Goal: Task Accomplishment & Management: Use online tool/utility

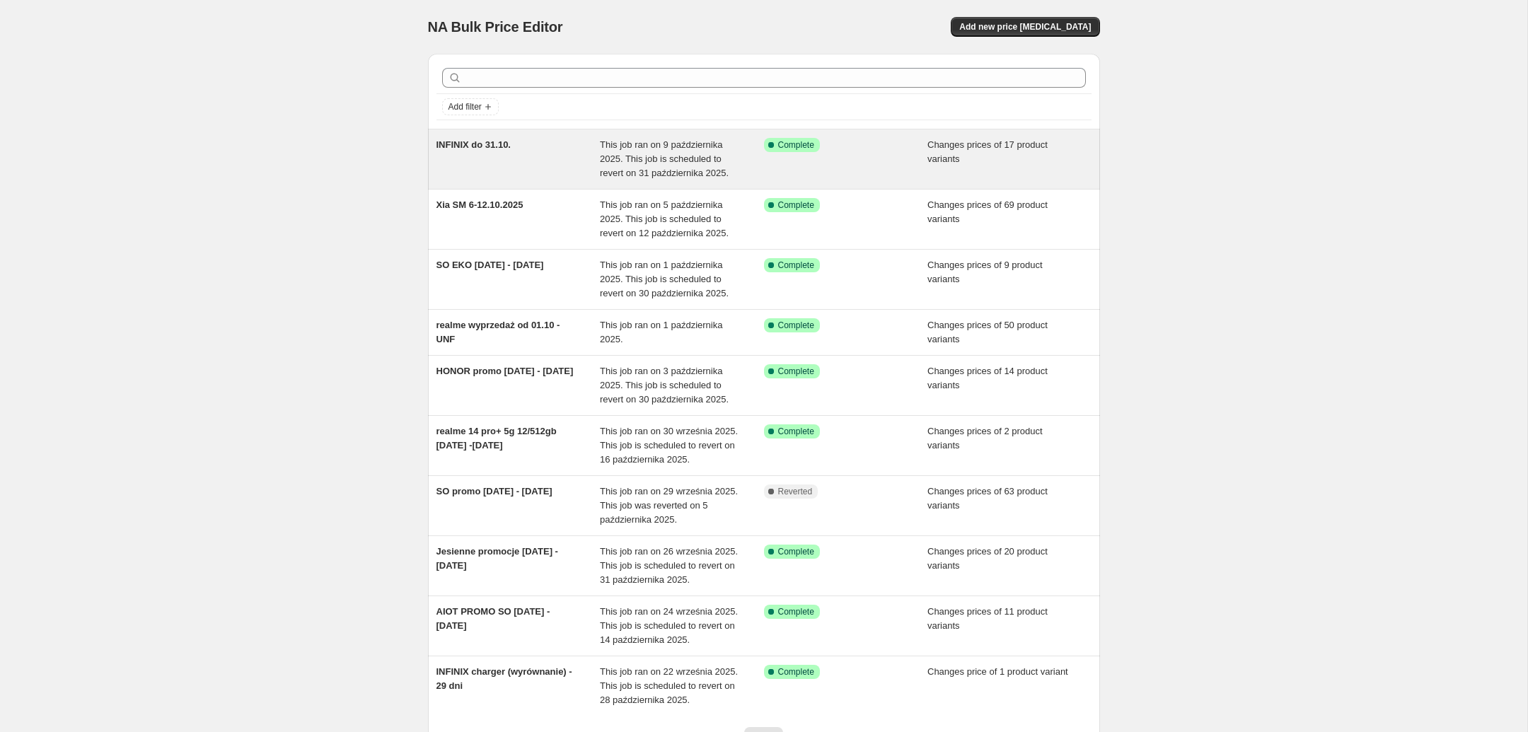
click at [726, 160] on div "This job ran on 9 października 2025. This job is scheduled to revert on 31 paźd…" at bounding box center [682, 159] width 164 height 42
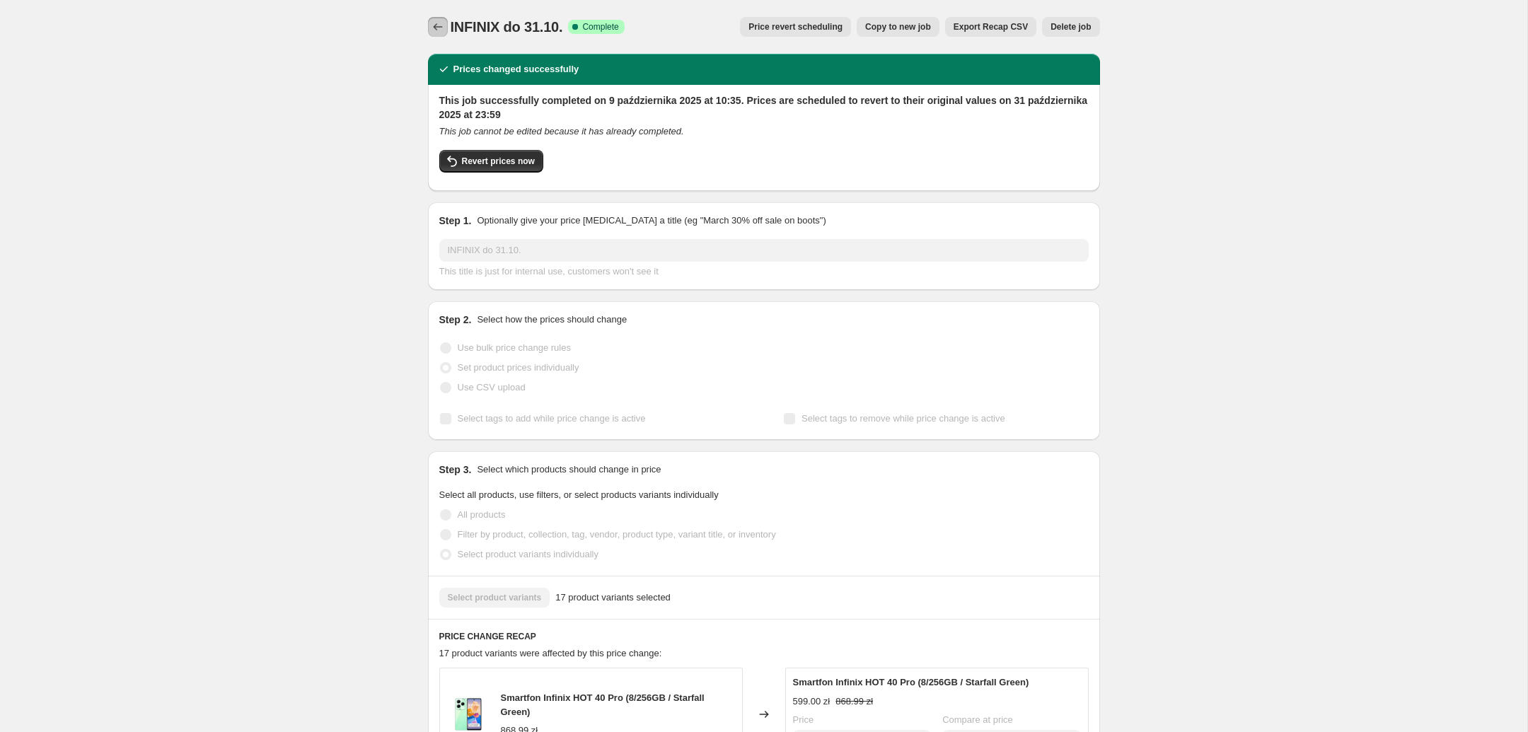
click at [436, 24] on icon "Price change jobs" at bounding box center [438, 27] width 14 height 14
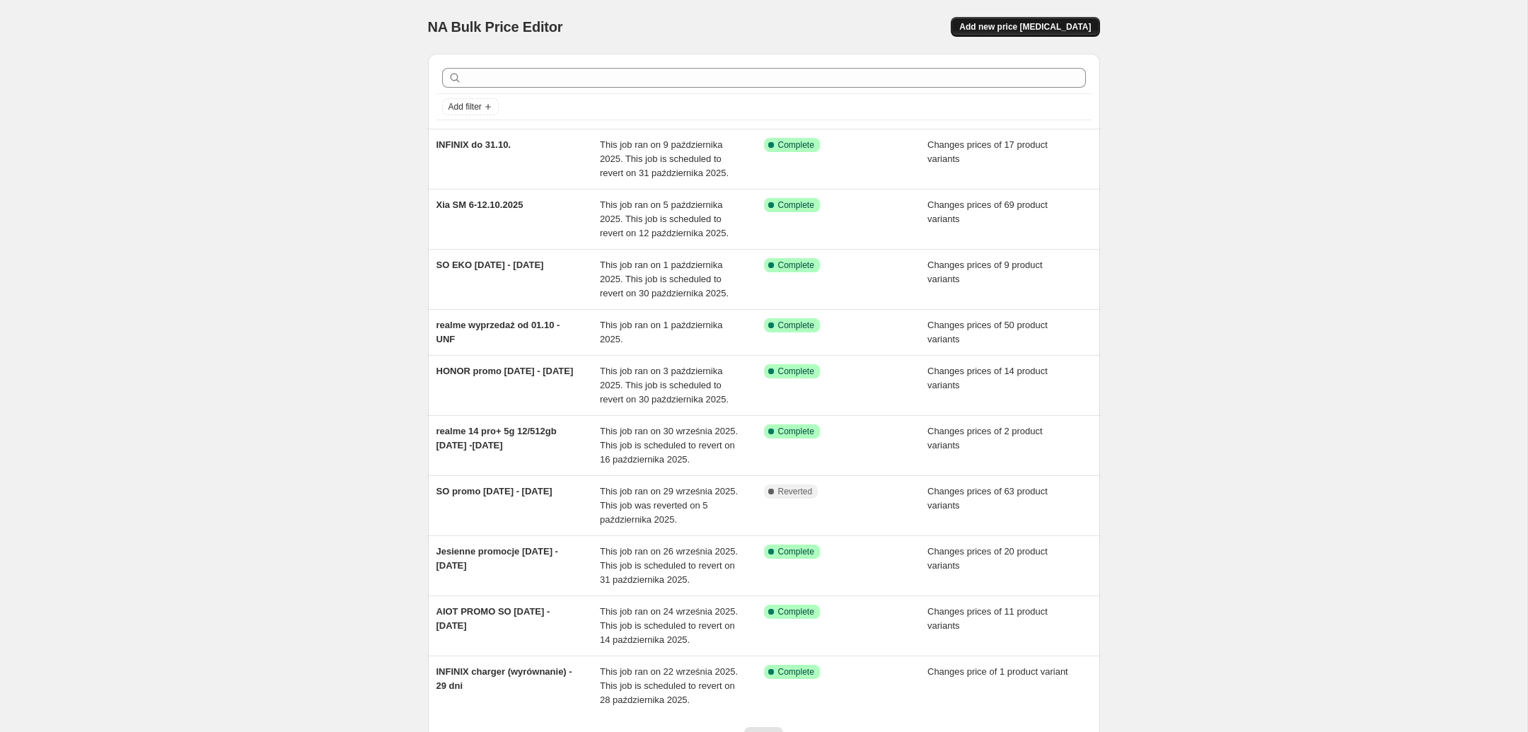
click at [1029, 22] on span "Add new price [MEDICAL_DATA]" at bounding box center [1025, 26] width 132 height 11
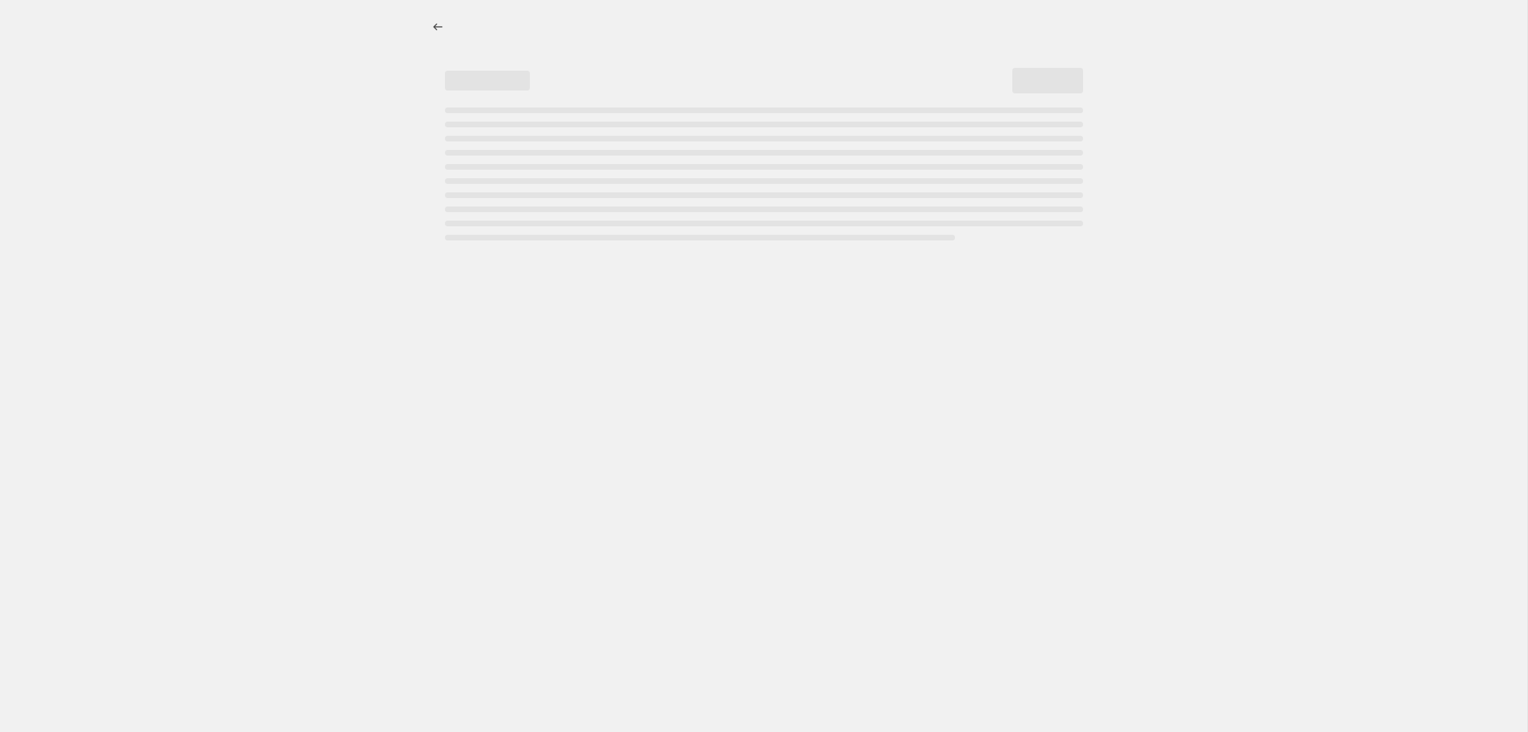
select select "percentage"
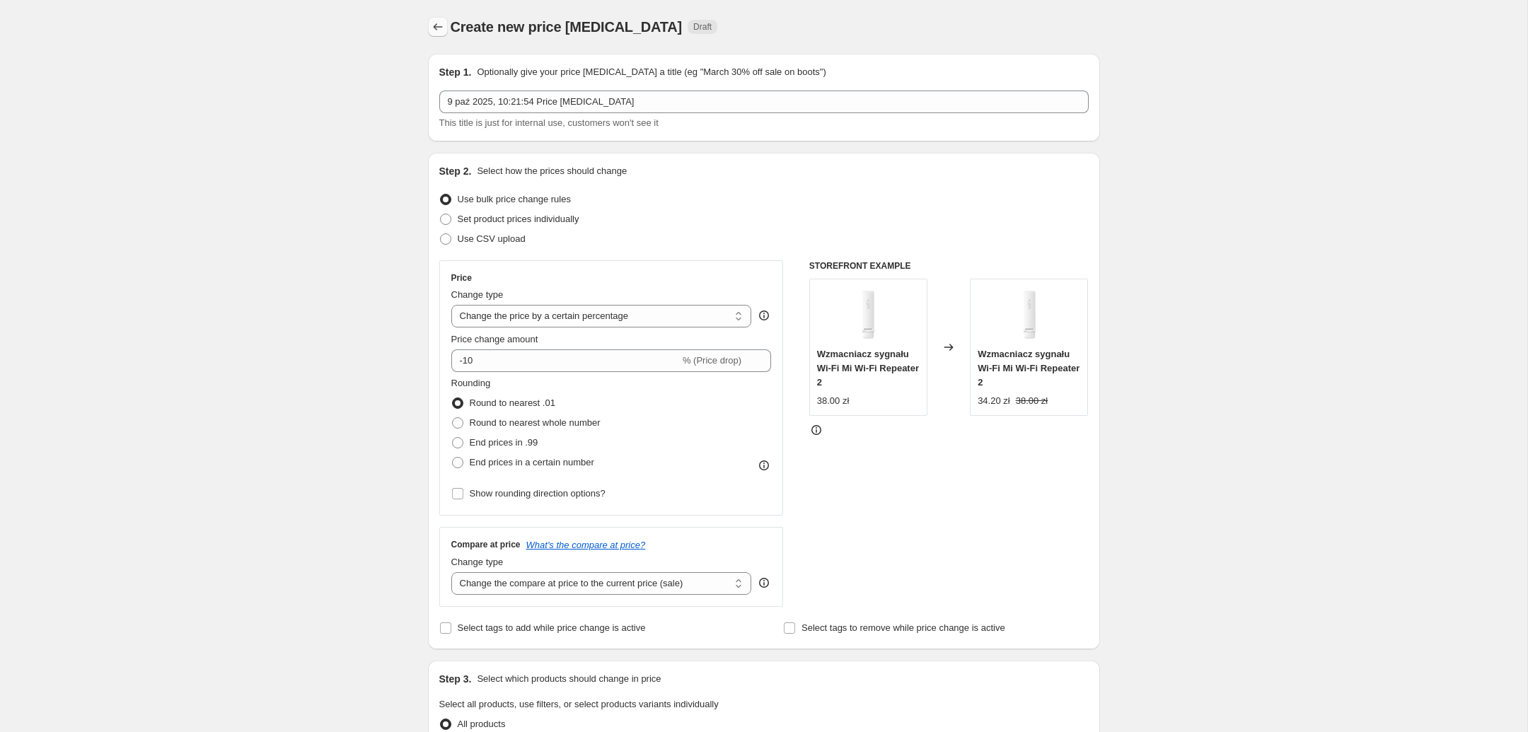
click at [434, 28] on icon "Price change jobs" at bounding box center [438, 27] width 14 height 14
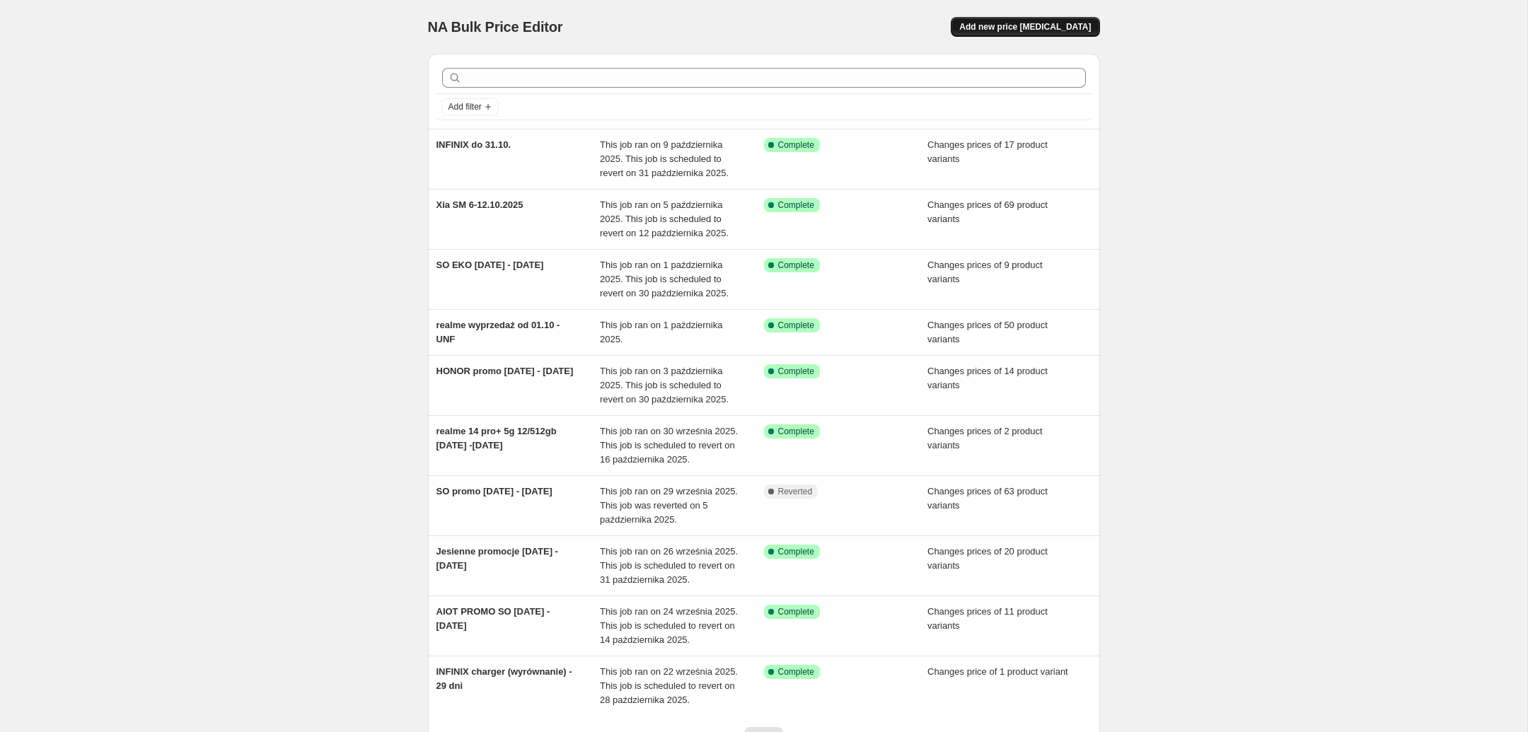
click at [1030, 22] on span "Add new price [MEDICAL_DATA]" at bounding box center [1025, 26] width 132 height 11
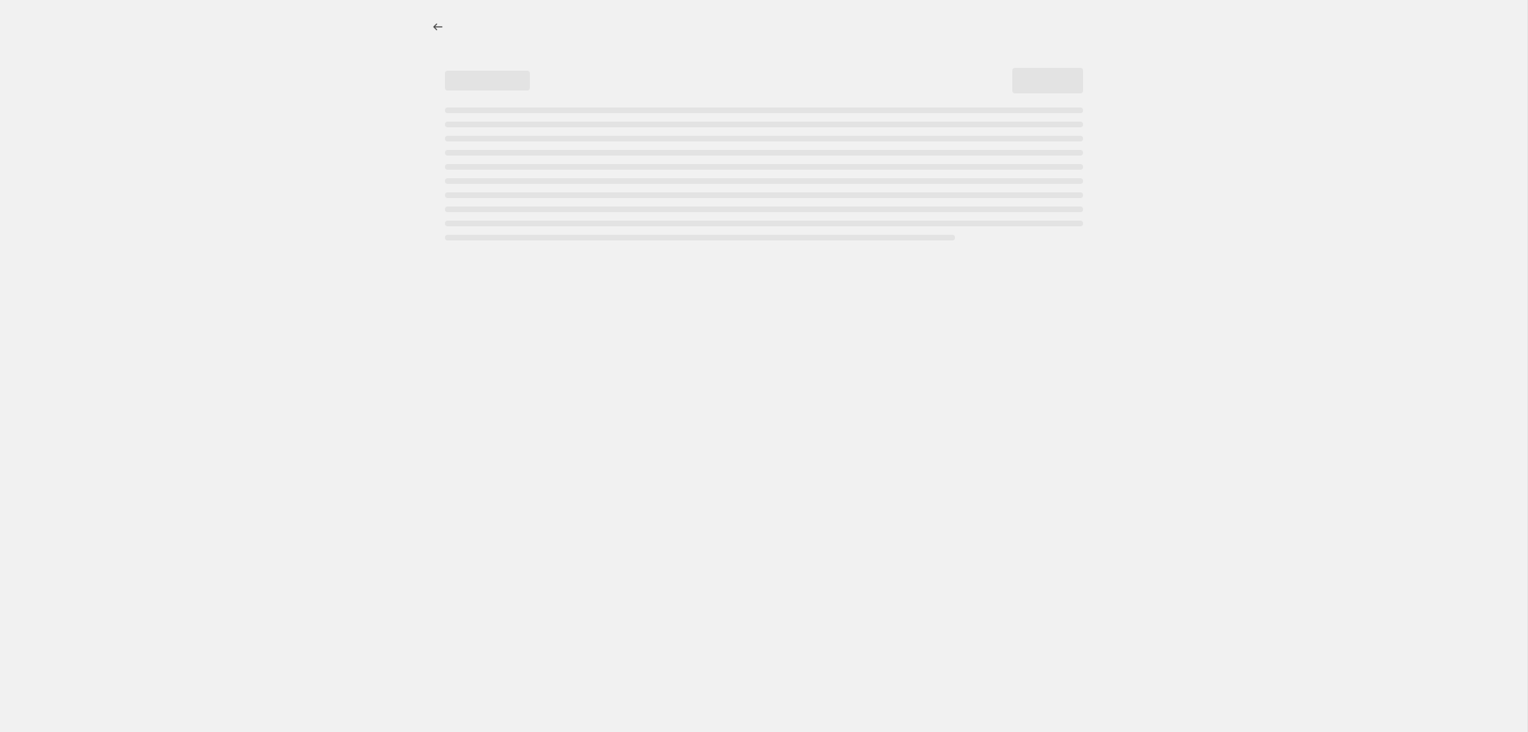
select select "percentage"
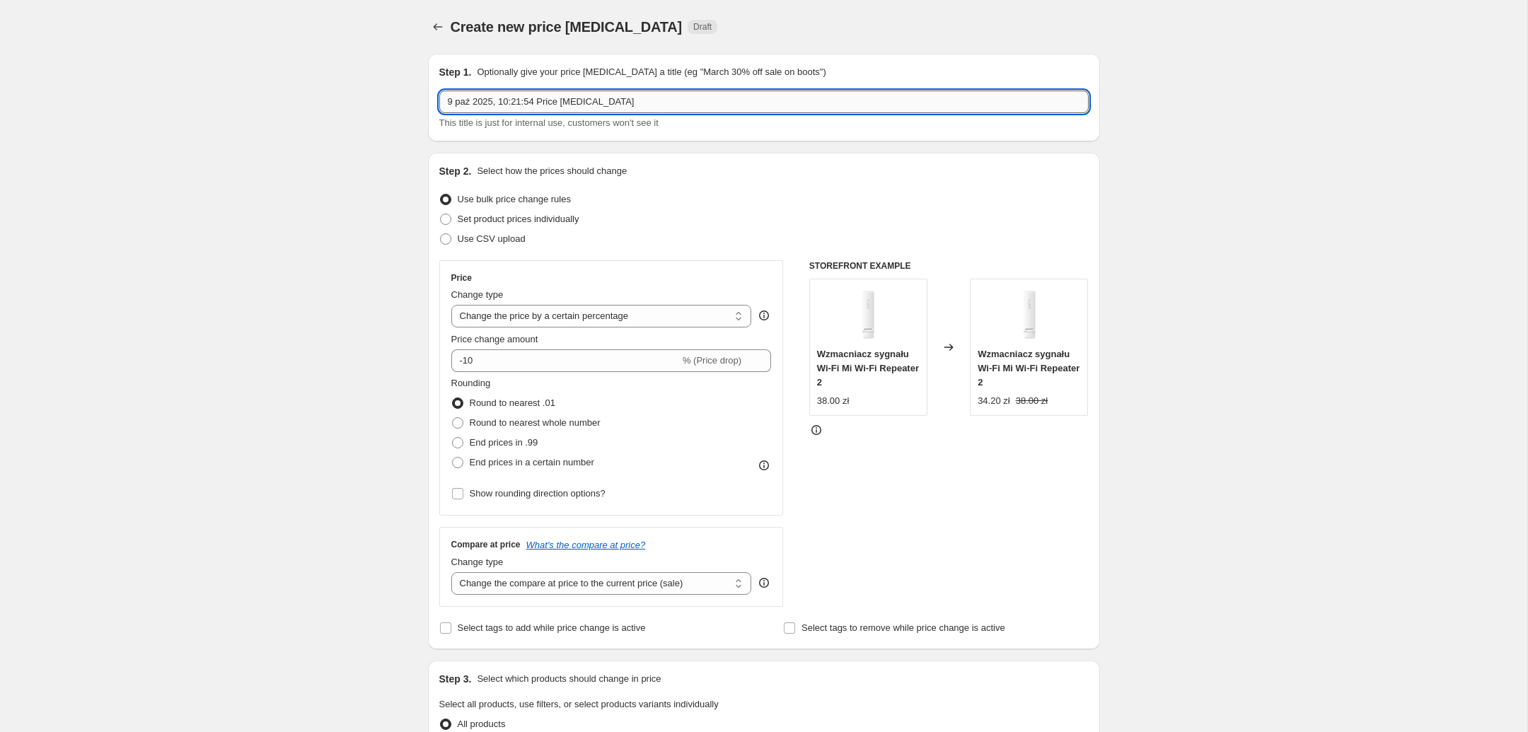
click at [627, 98] on input "9 paź 2025, 10:21:54 Price [MEDICAL_DATA]" at bounding box center [763, 102] width 649 height 23
type input "INFINIX do 31.10. #2"
click at [557, 222] on span "Set product prices individually" at bounding box center [519, 219] width 122 height 11
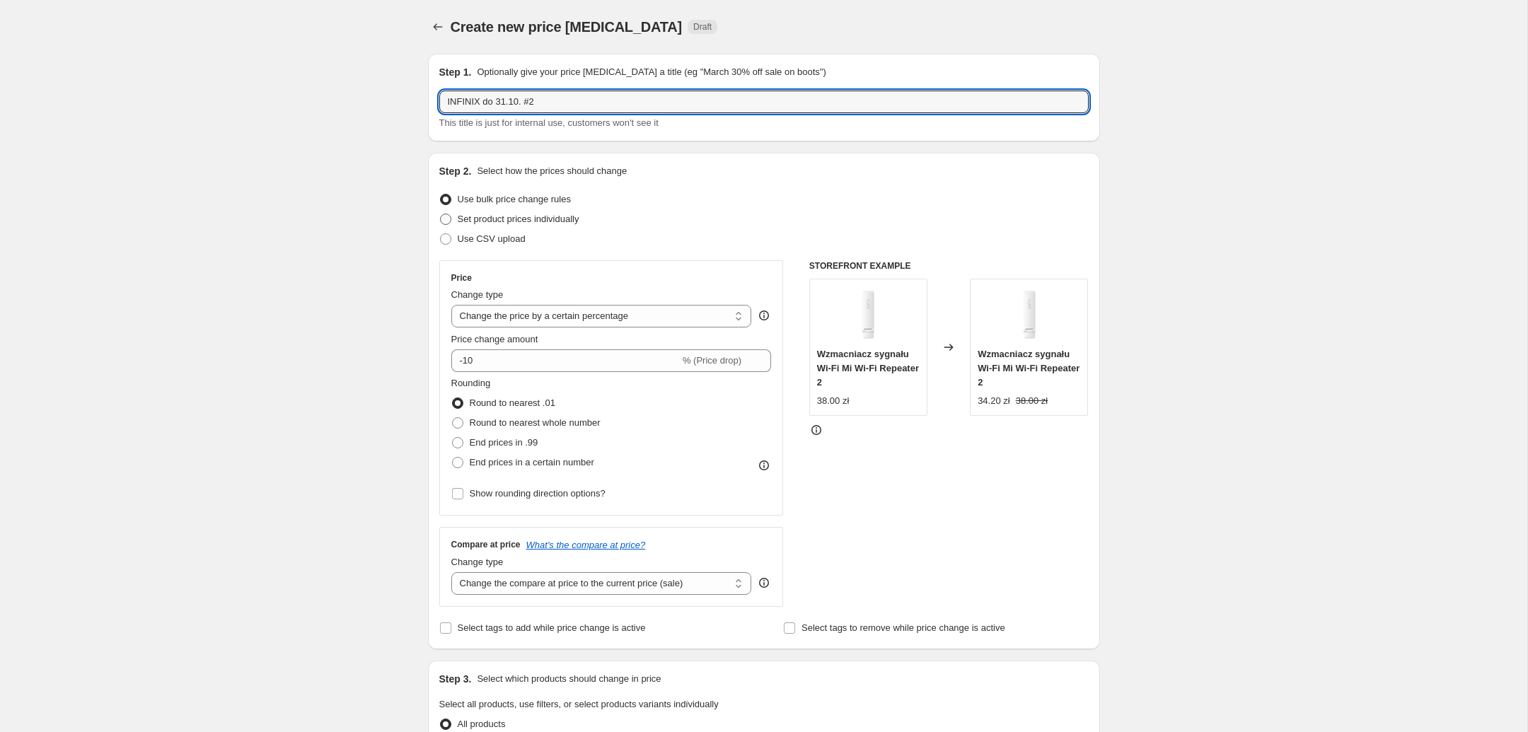
click at [441, 214] on input "Set product prices individually" at bounding box center [440, 214] width 1 height 1
radio input "true"
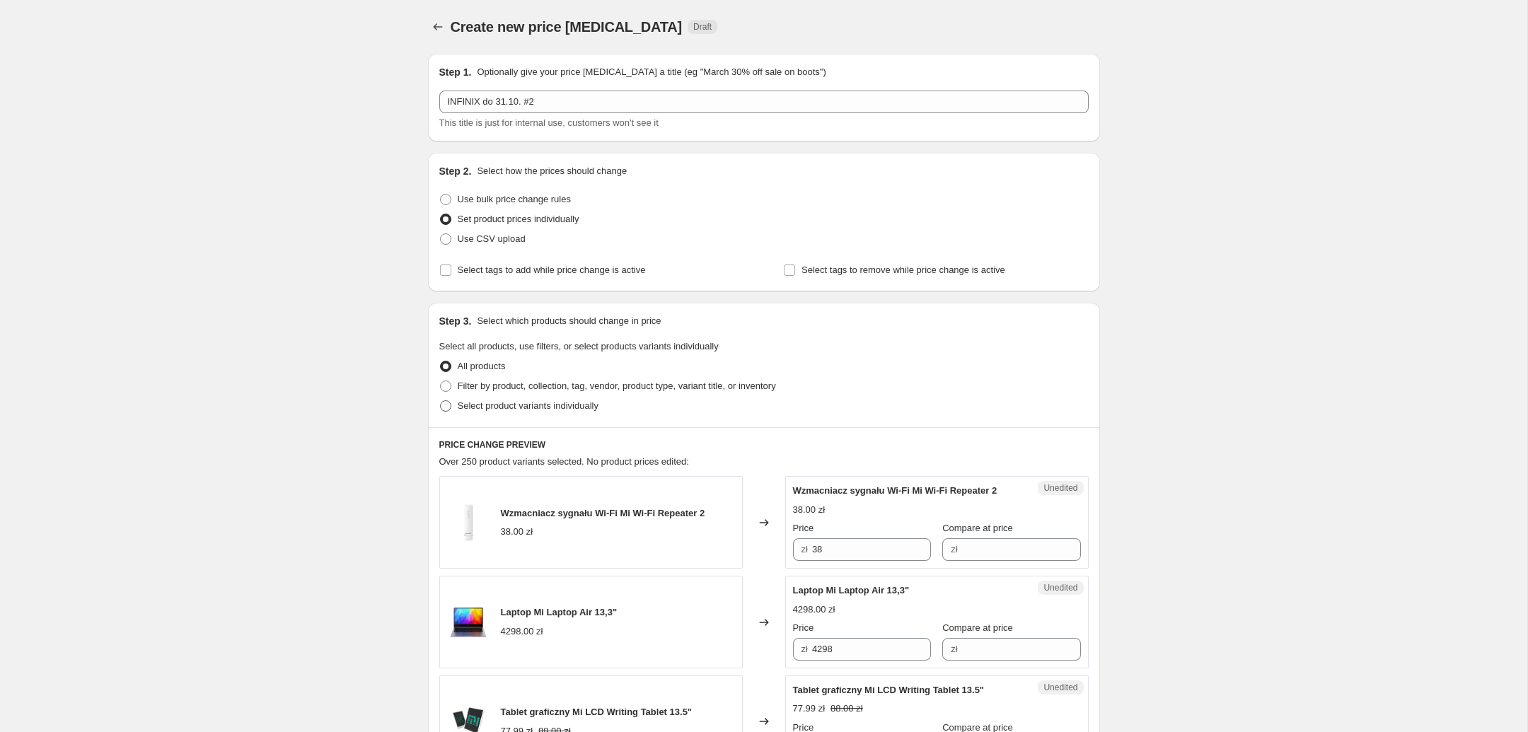
click at [547, 399] on label "Select product variants individually" at bounding box center [518, 406] width 159 height 20
click at [441, 400] on input "Select product variants individually" at bounding box center [440, 400] width 1 height 1
radio input "true"
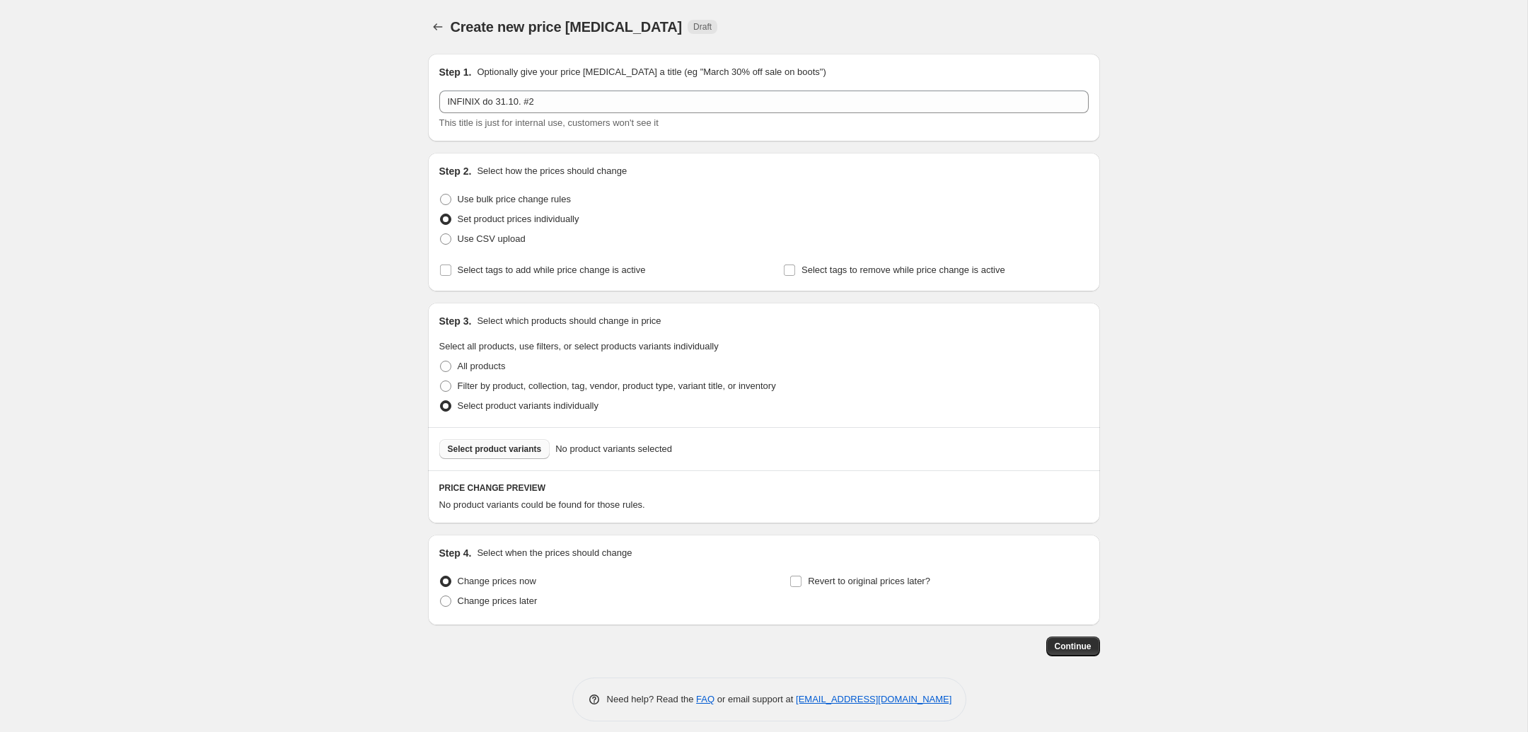
click at [508, 444] on button "Select product variants" at bounding box center [494, 449] width 111 height 20
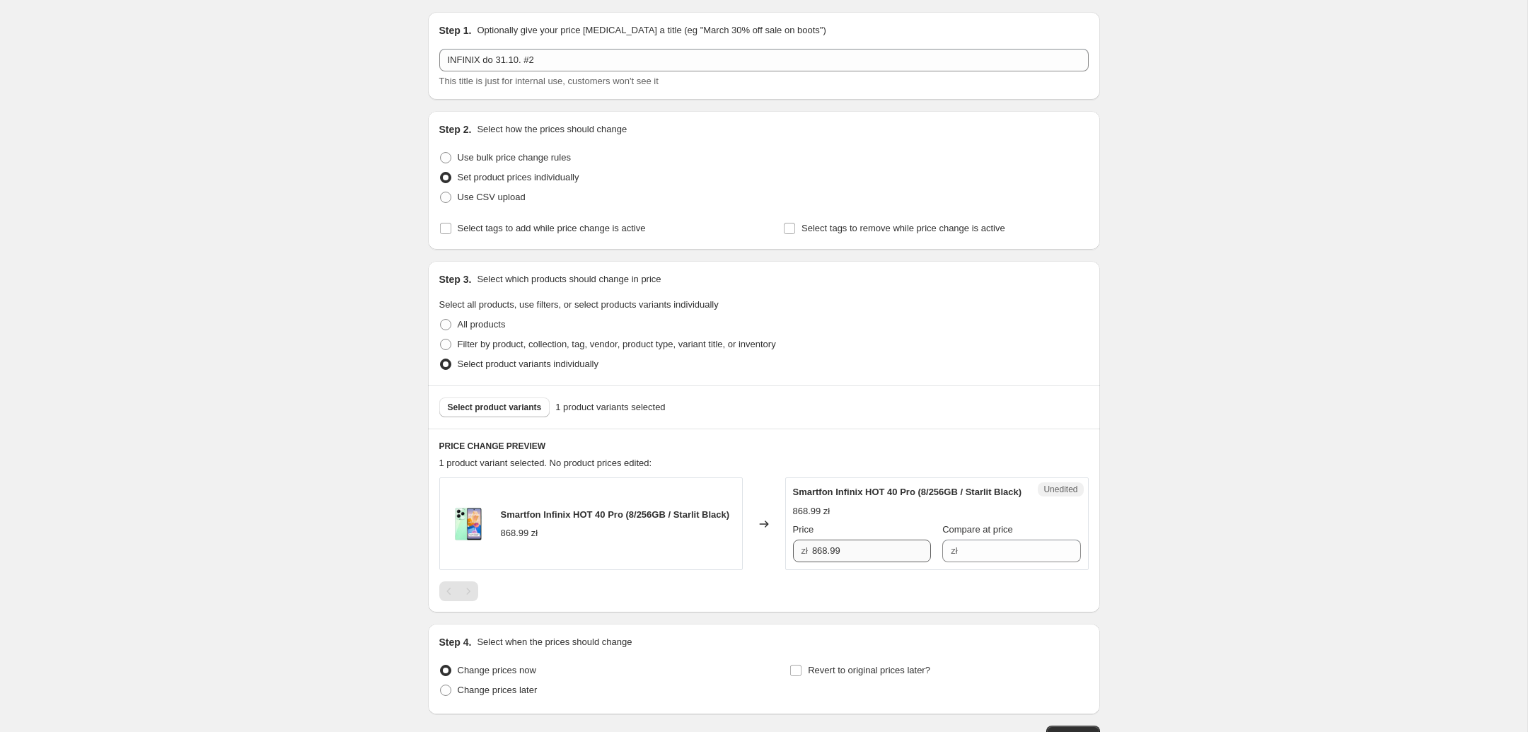
scroll to position [74, 0]
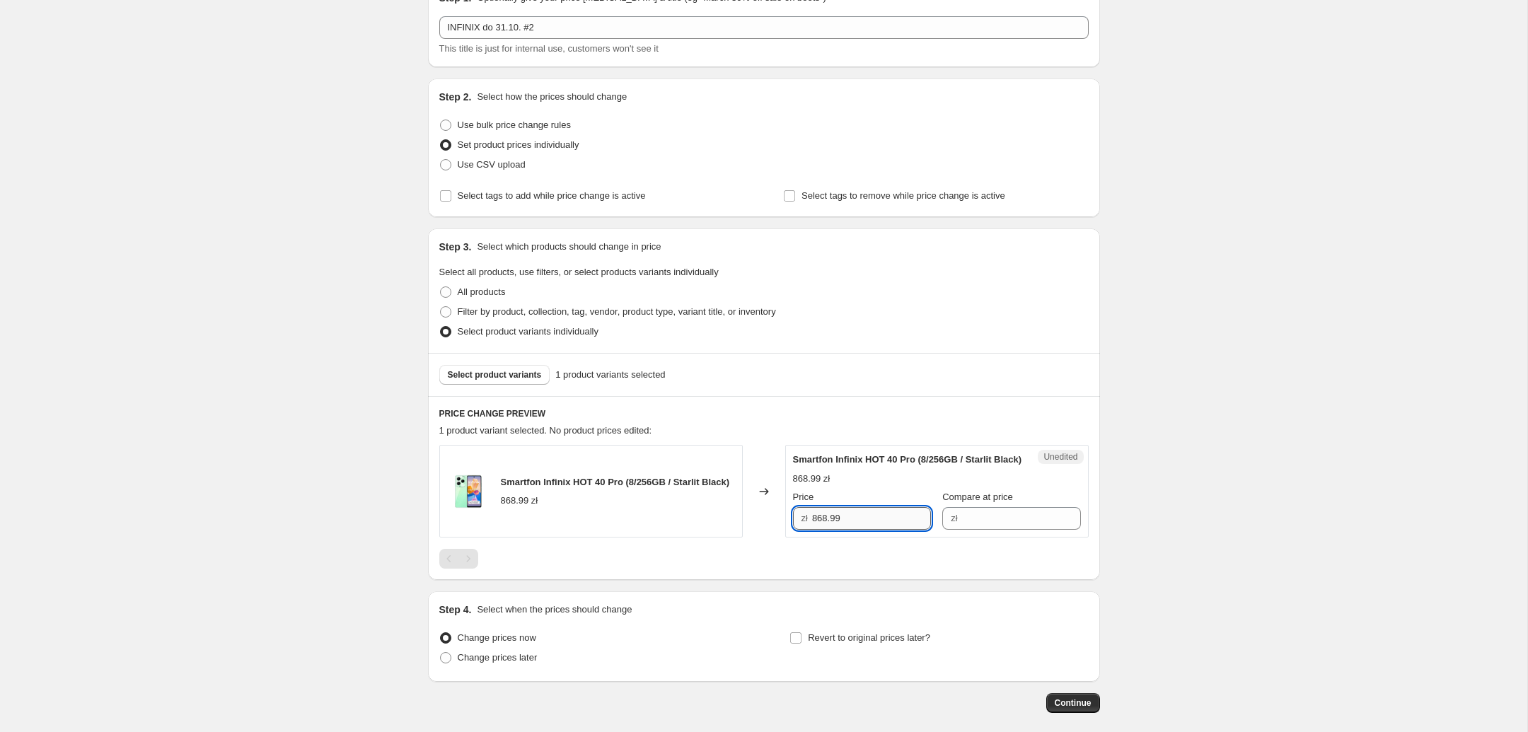
click at [866, 530] on input "868.99" at bounding box center [871, 518] width 119 height 23
click at [1036, 530] on input "Compare at price" at bounding box center [1021, 518] width 119 height 23
paste input "868.99"
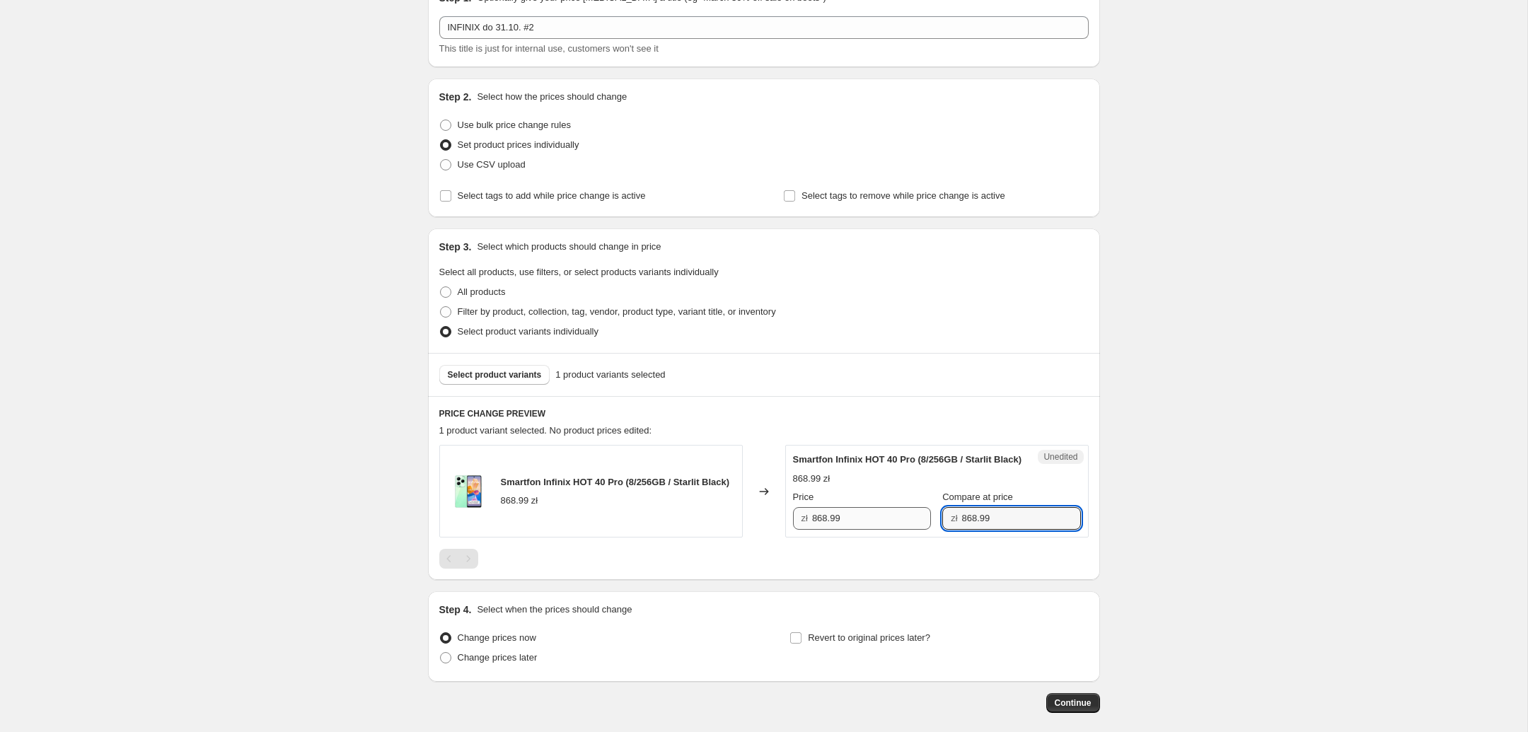
type input "868.99"
click at [872, 530] on input "868.99" at bounding box center [871, 518] width 119 height 23
type input "599"
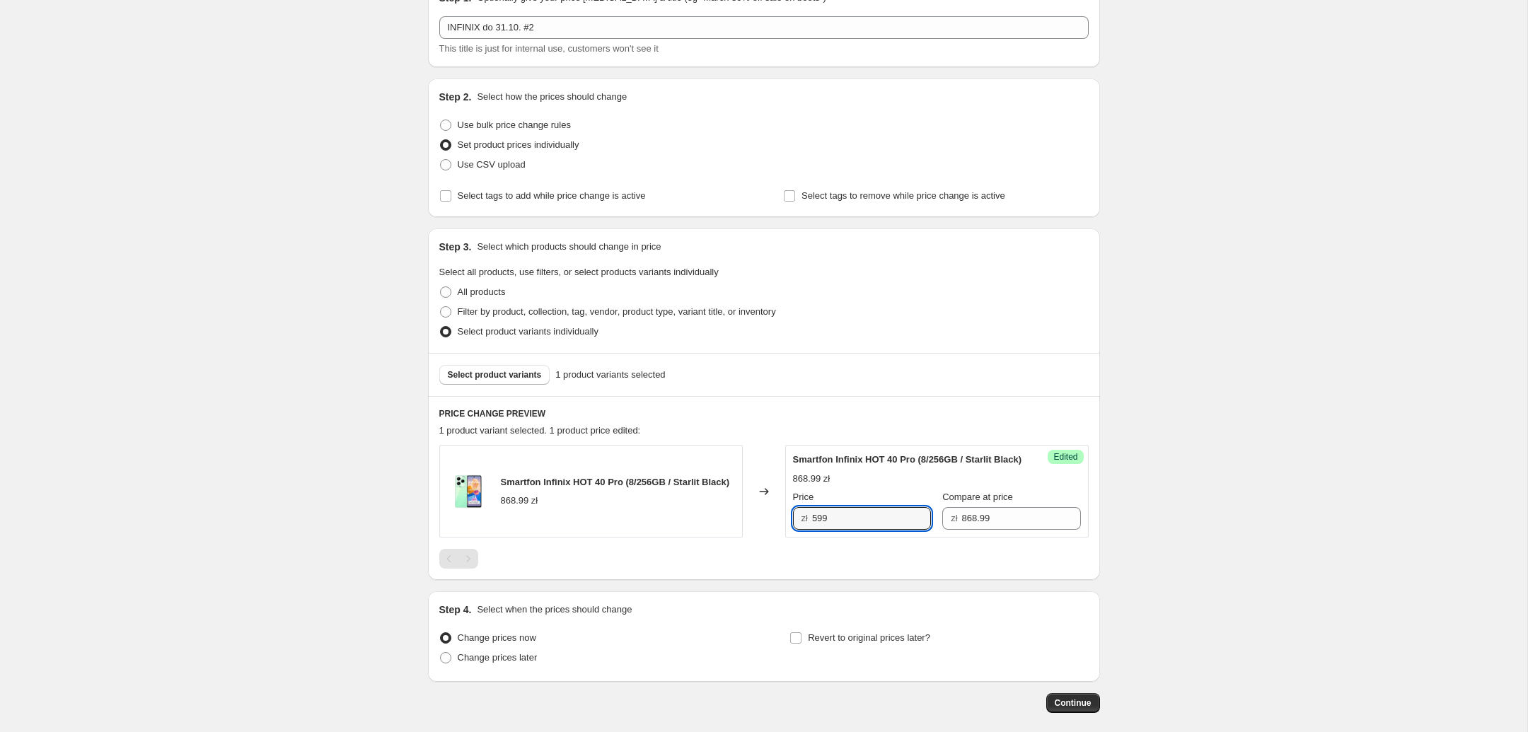
click at [1234, 605] on div "Create new price [MEDICAL_DATA]. This page is ready Create new price [MEDICAL_D…" at bounding box center [763, 363] width 1527 height 874
click at [799, 644] on input "Revert to original prices later?" at bounding box center [795, 637] width 11 height 11
checkbox input "true"
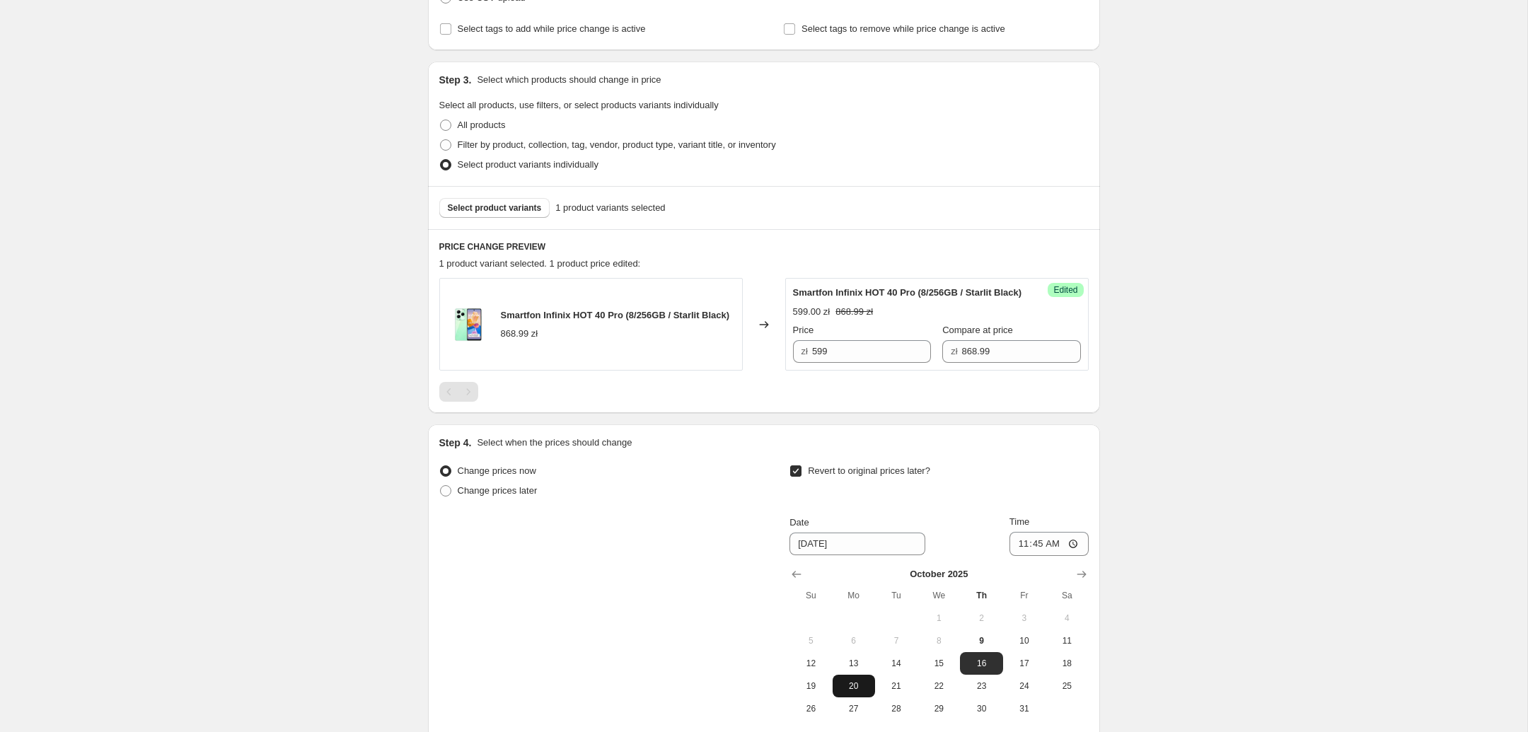
scroll to position [297, 0]
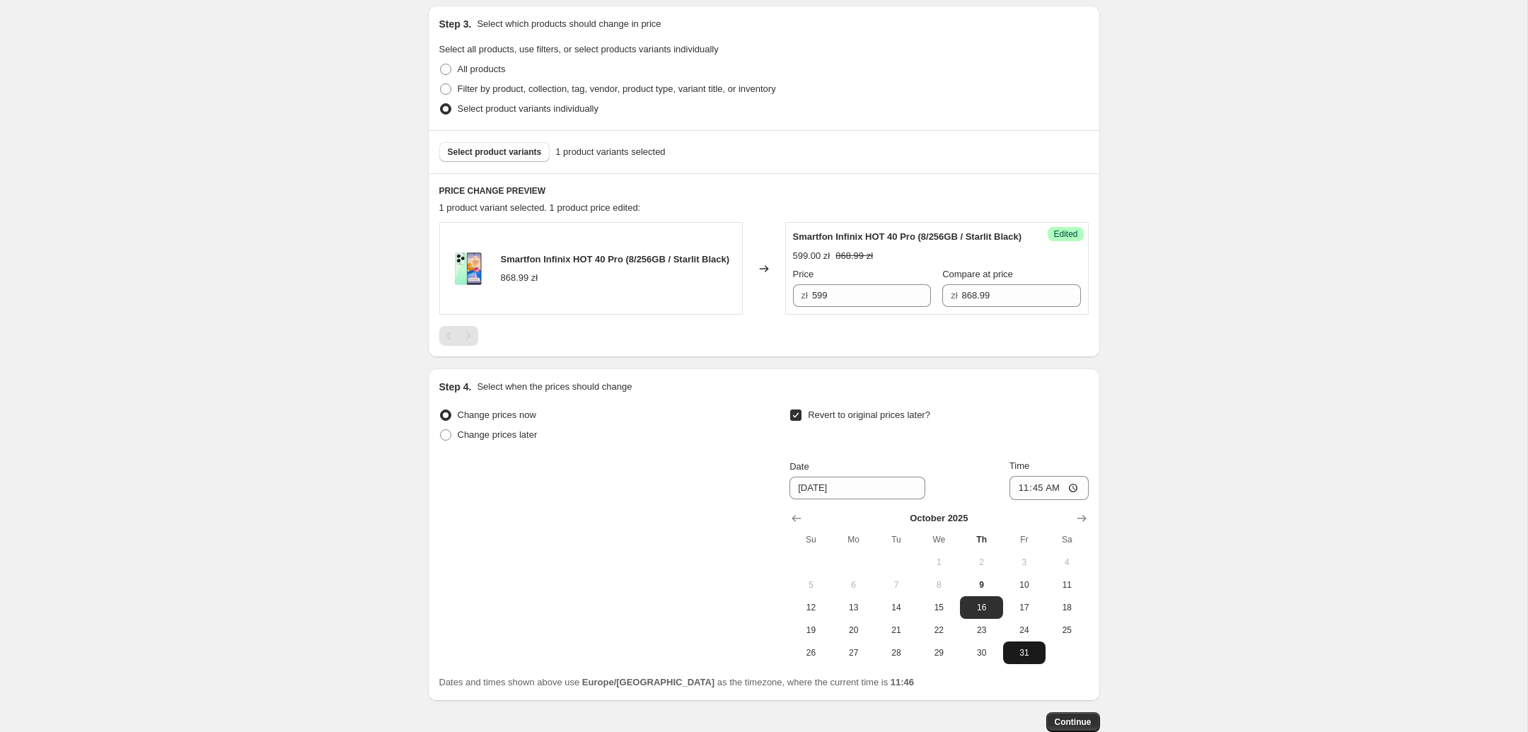
click at [1033, 661] on button "31" at bounding box center [1024, 653] width 42 height 23
type input "[DATE]"
click at [1063, 498] on input "11:45" at bounding box center [1048, 488] width 79 height 24
type input "23:45"
click at [1052, 500] on input "Time" at bounding box center [1048, 488] width 79 height 24
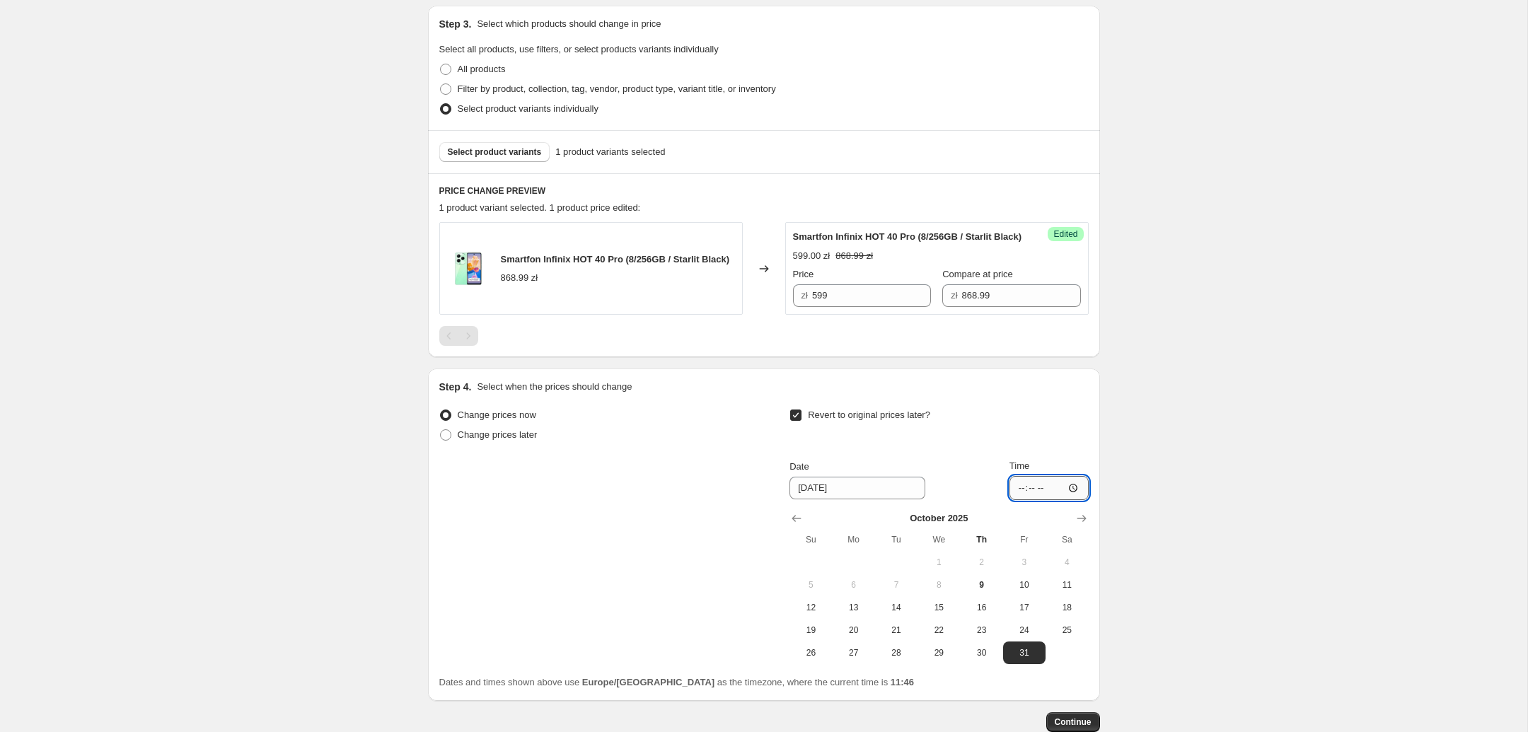
type input "23:59"
click at [1141, 529] on div "Create new price [MEDICAL_DATA]. This page is ready Create new price [MEDICAL_D…" at bounding box center [763, 260] width 1527 height 1115
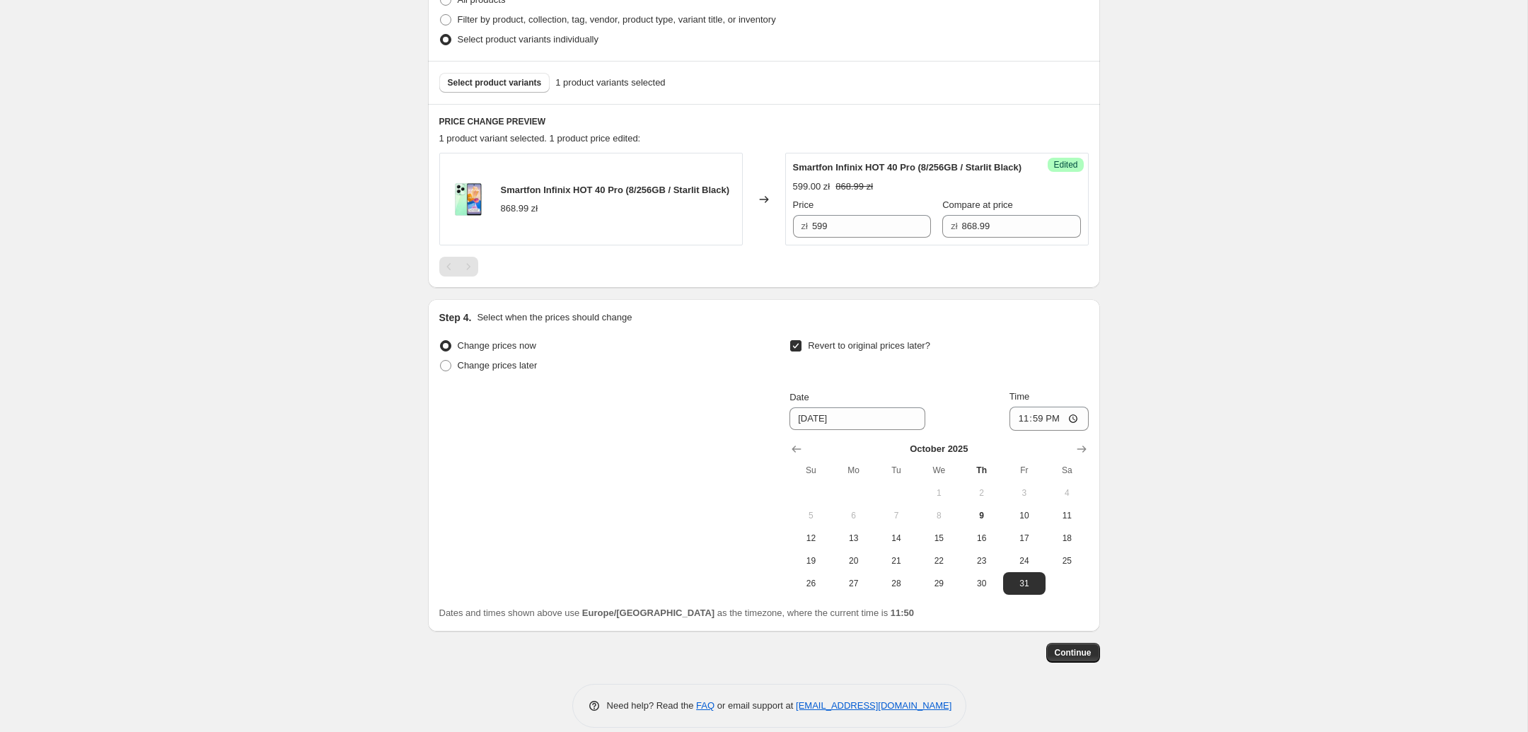
scroll to position [397, 0]
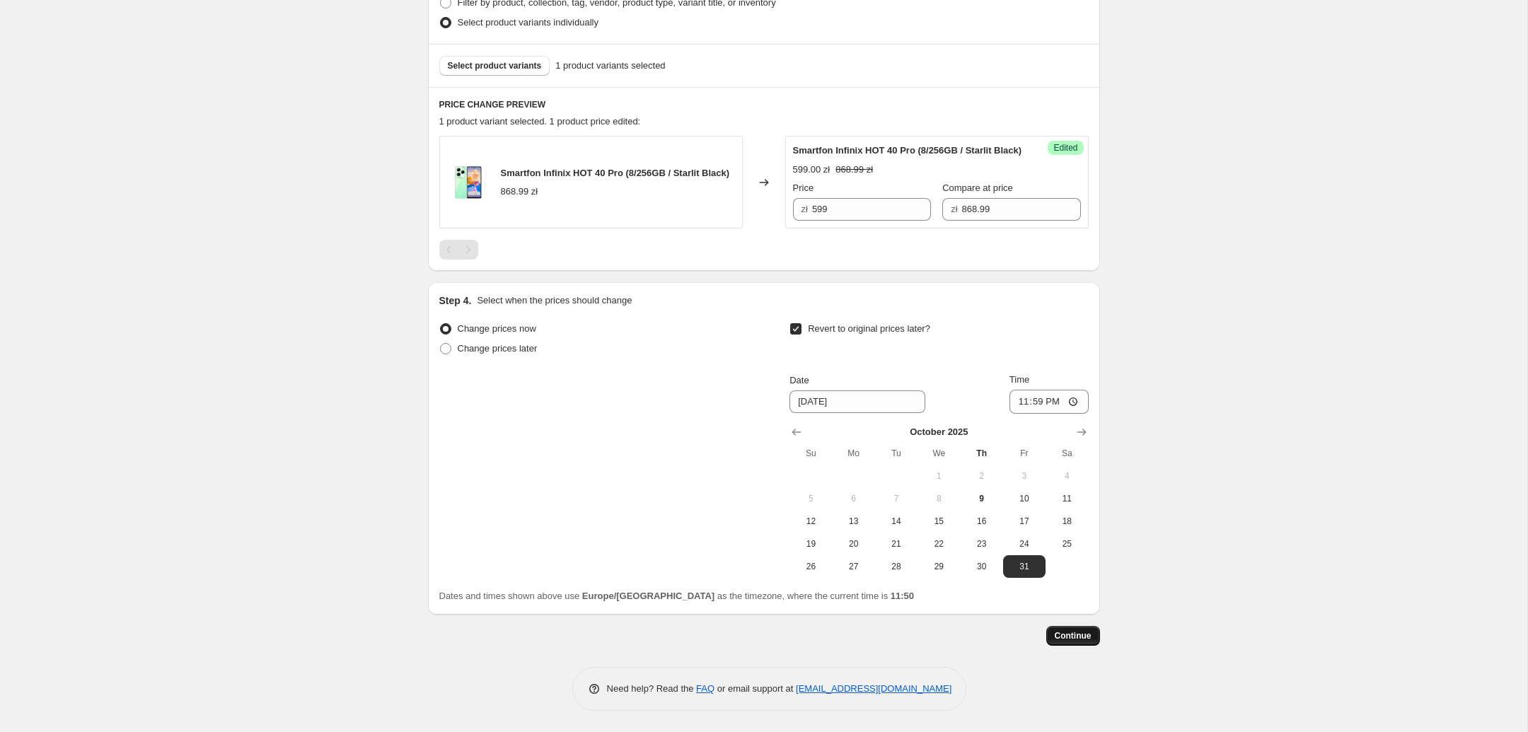
click at [1067, 633] on span "Continue" at bounding box center [1073, 635] width 37 height 11
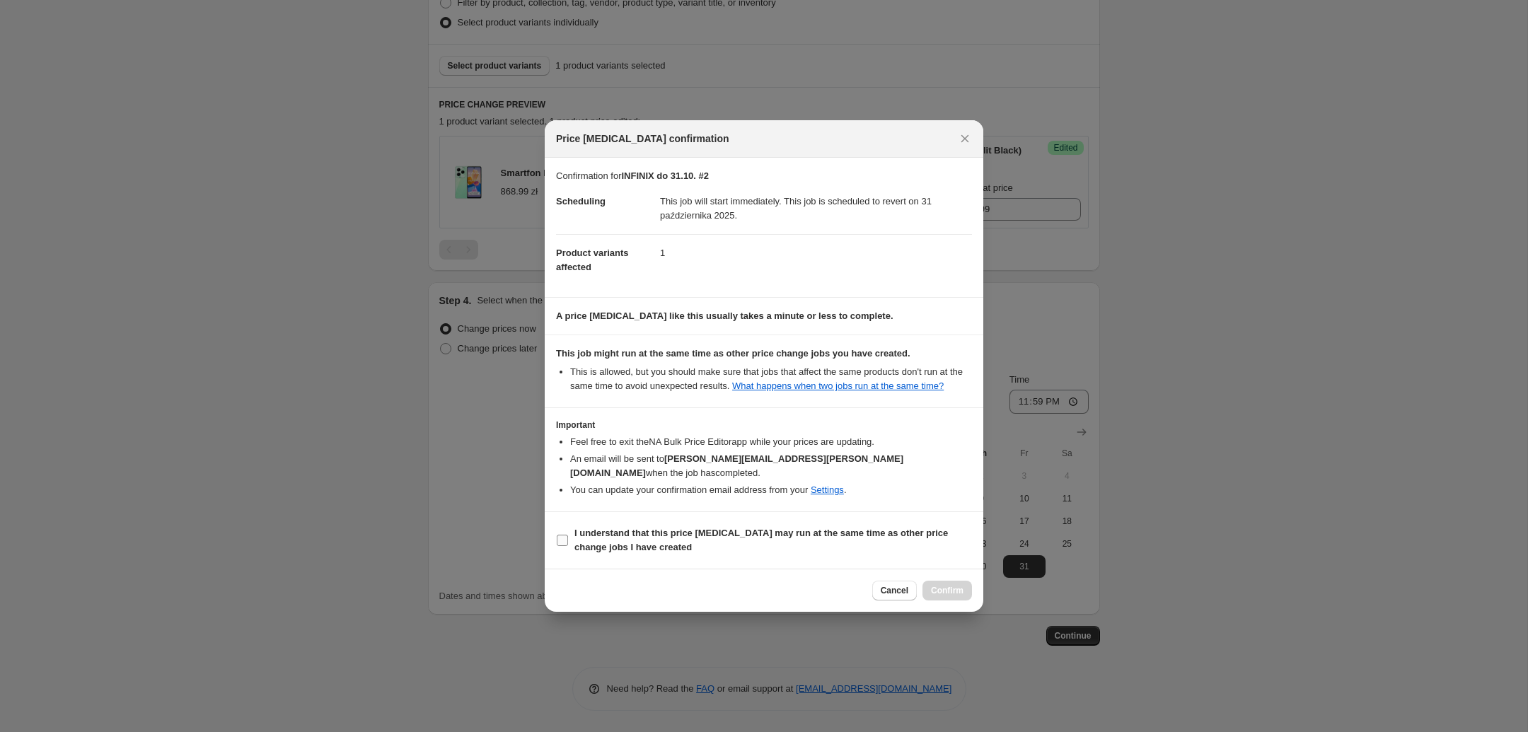
click at [806, 528] on b "I understand that this price [MEDICAL_DATA] may run at the same time as other p…" at bounding box center [760, 540] width 373 height 25
click at [568, 535] on input "I understand that this price [MEDICAL_DATA] may run at the same time as other p…" at bounding box center [562, 540] width 11 height 11
checkbox input "true"
click at [951, 585] on span "Confirm" at bounding box center [947, 590] width 33 height 11
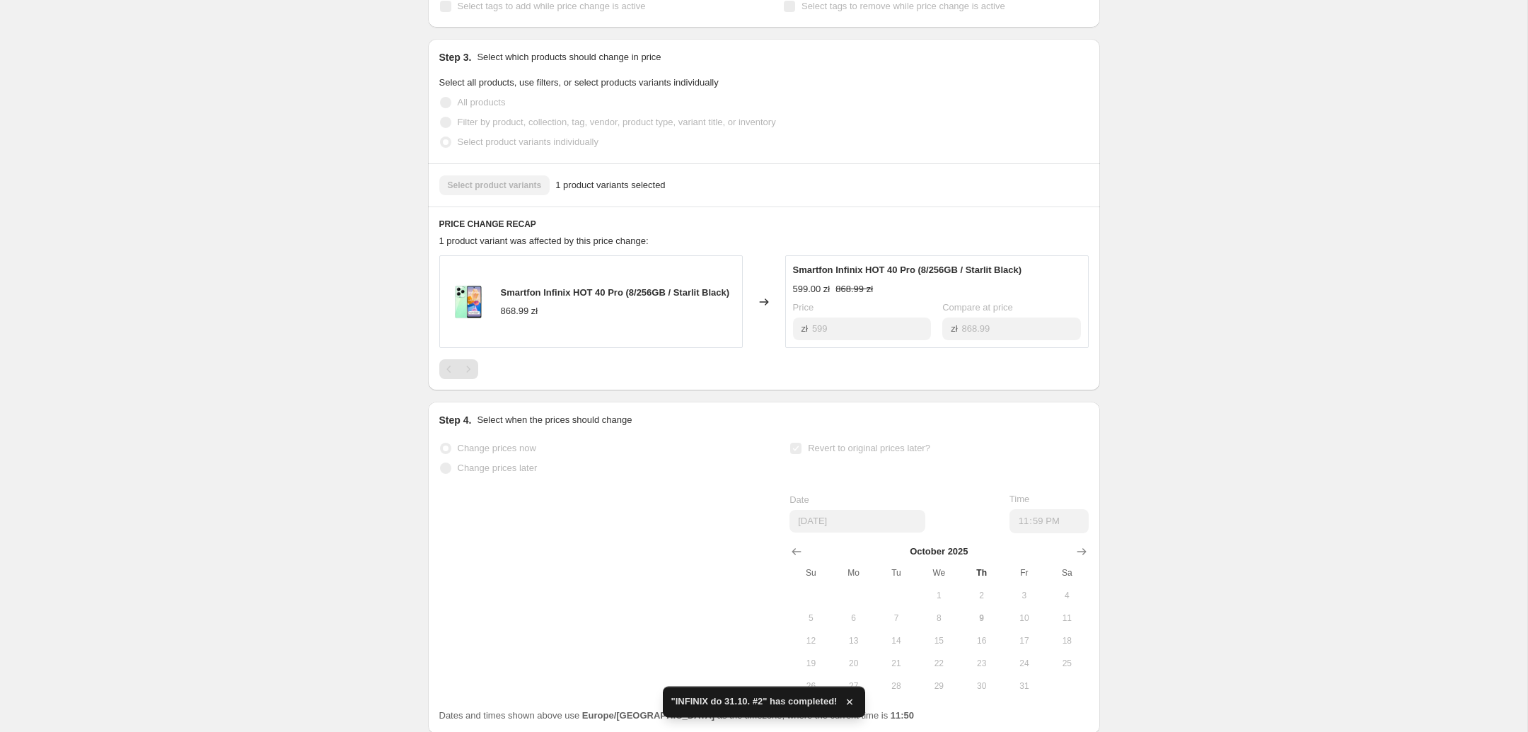
scroll to position [500, 0]
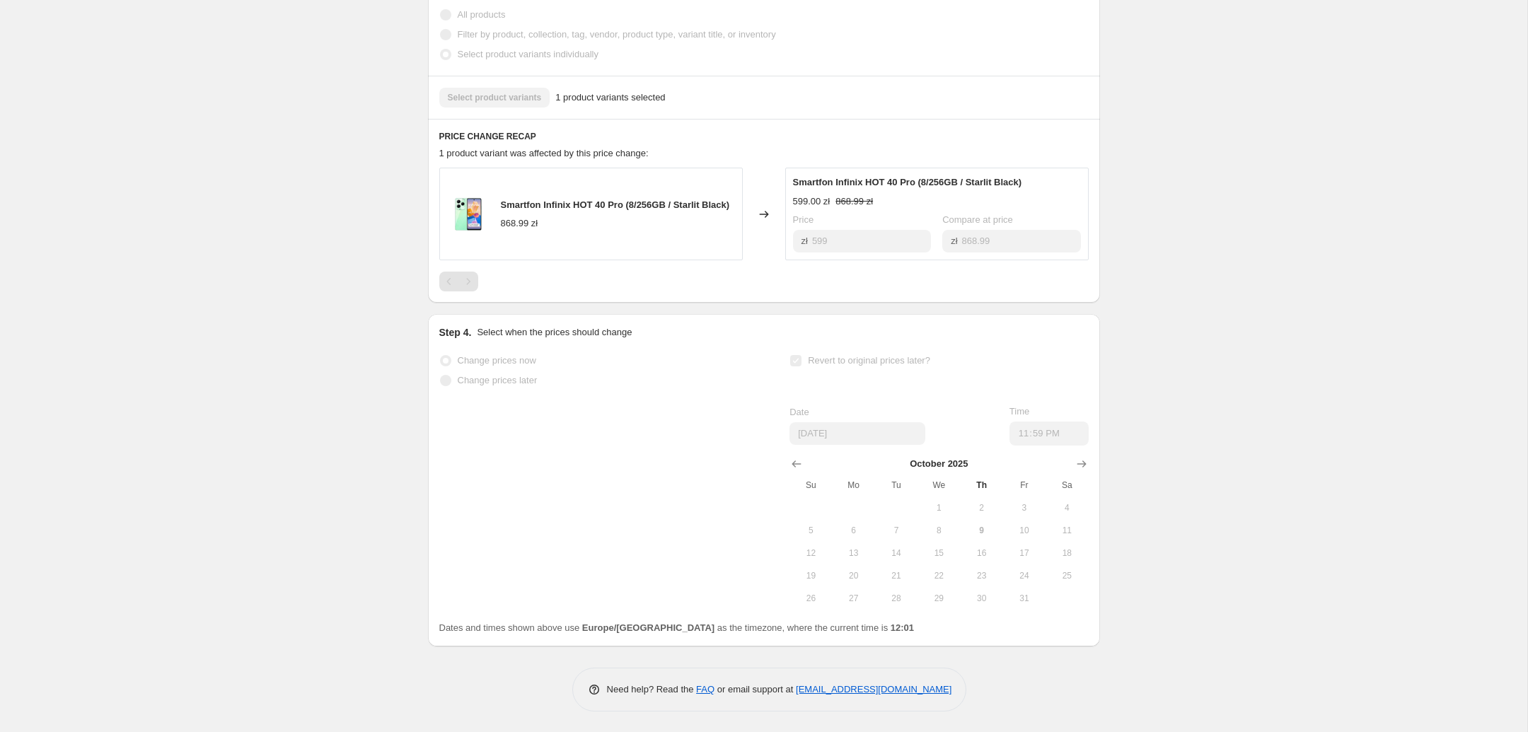
click at [1212, 559] on div "INFINIX do 31.10. #2. This page is ready INFINIX do 31.10. #2 Success Complete …" at bounding box center [763, 116] width 1527 height 1233
